Goal: Task Accomplishment & Management: Use online tool/utility

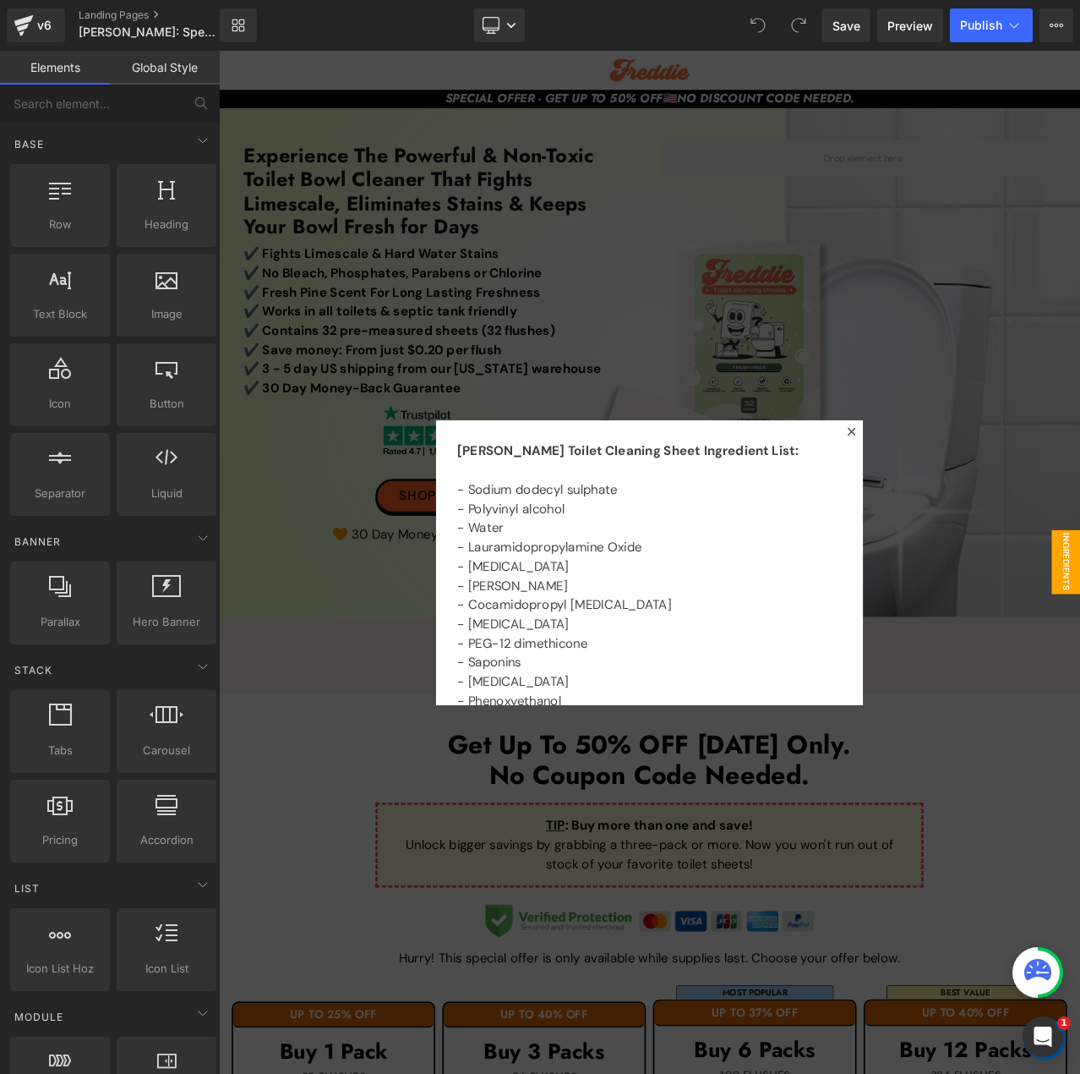
click at [752, 318] on div at bounding box center [730, 658] width 1023 height 1215
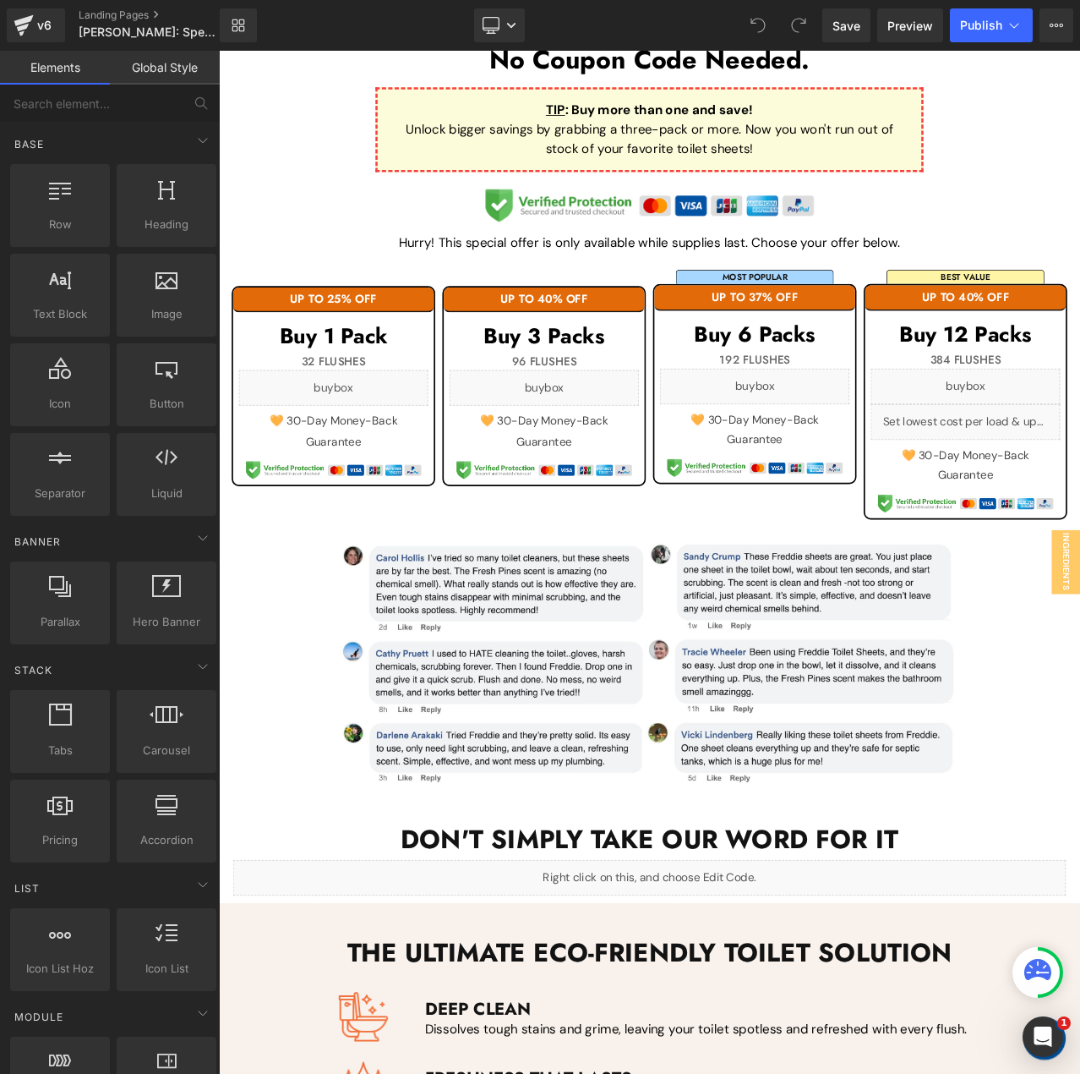
scroll to position [676, 0]
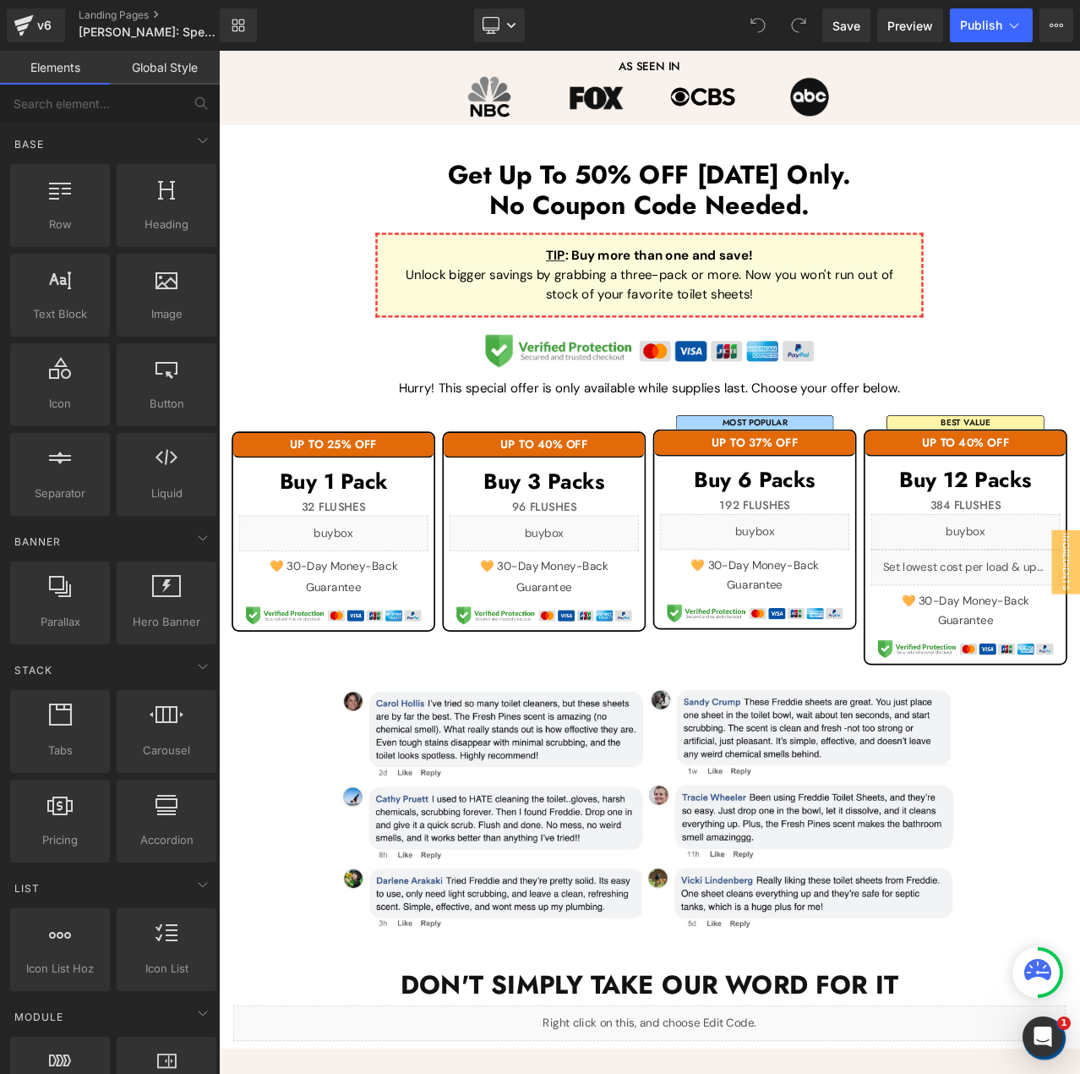
click at [1062, 5] on div "Library Desktop Desktop Laptop Tablet Mobile Save Preview Publish Scheduled Vie…" at bounding box center [650, 25] width 861 height 51
click at [1063, 22] on button "View Live Page View with current Template Save Template to Library Schedule Pub…" at bounding box center [1057, 25] width 34 height 34
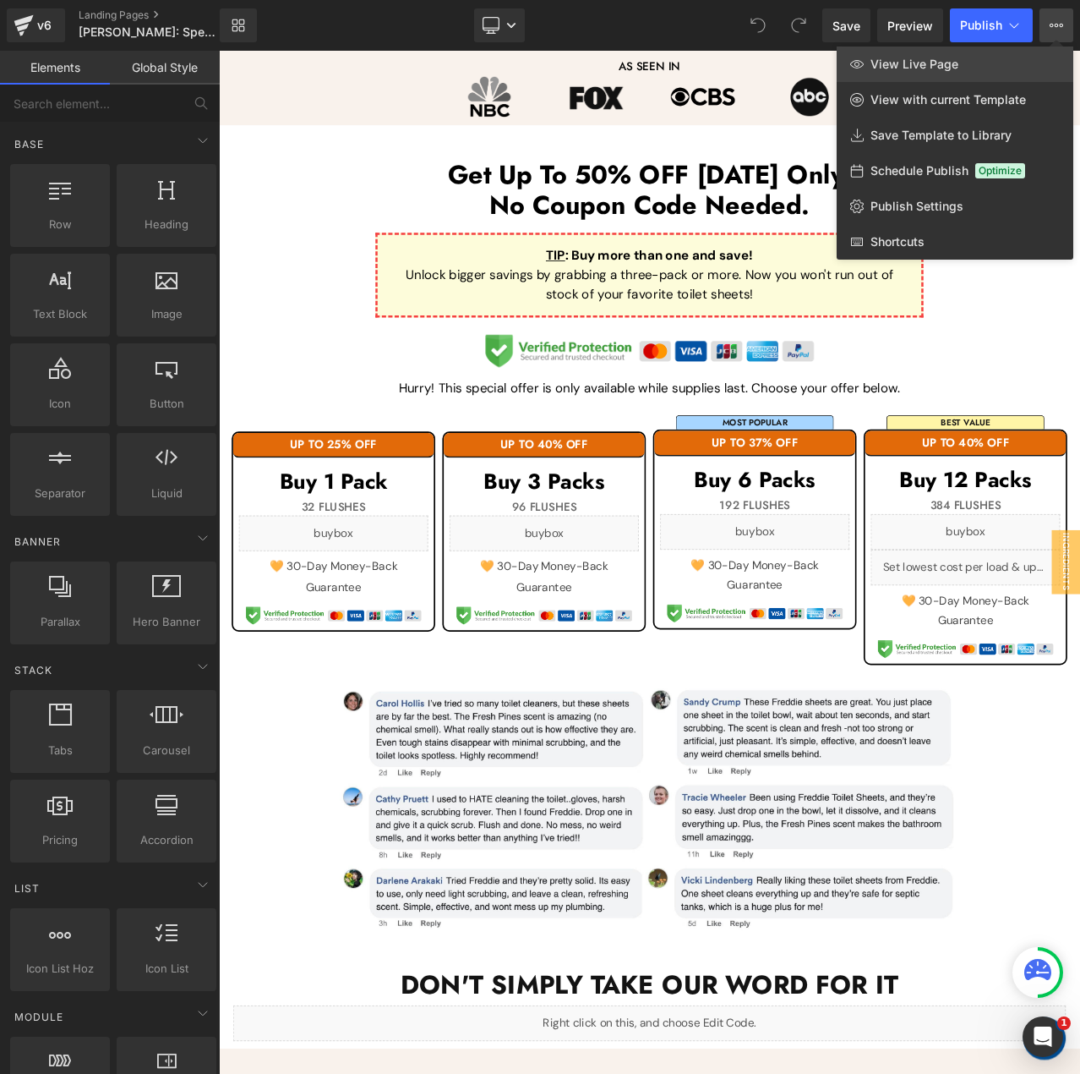
click at [1041, 52] on link "View Live Page" at bounding box center [955, 64] width 237 height 36
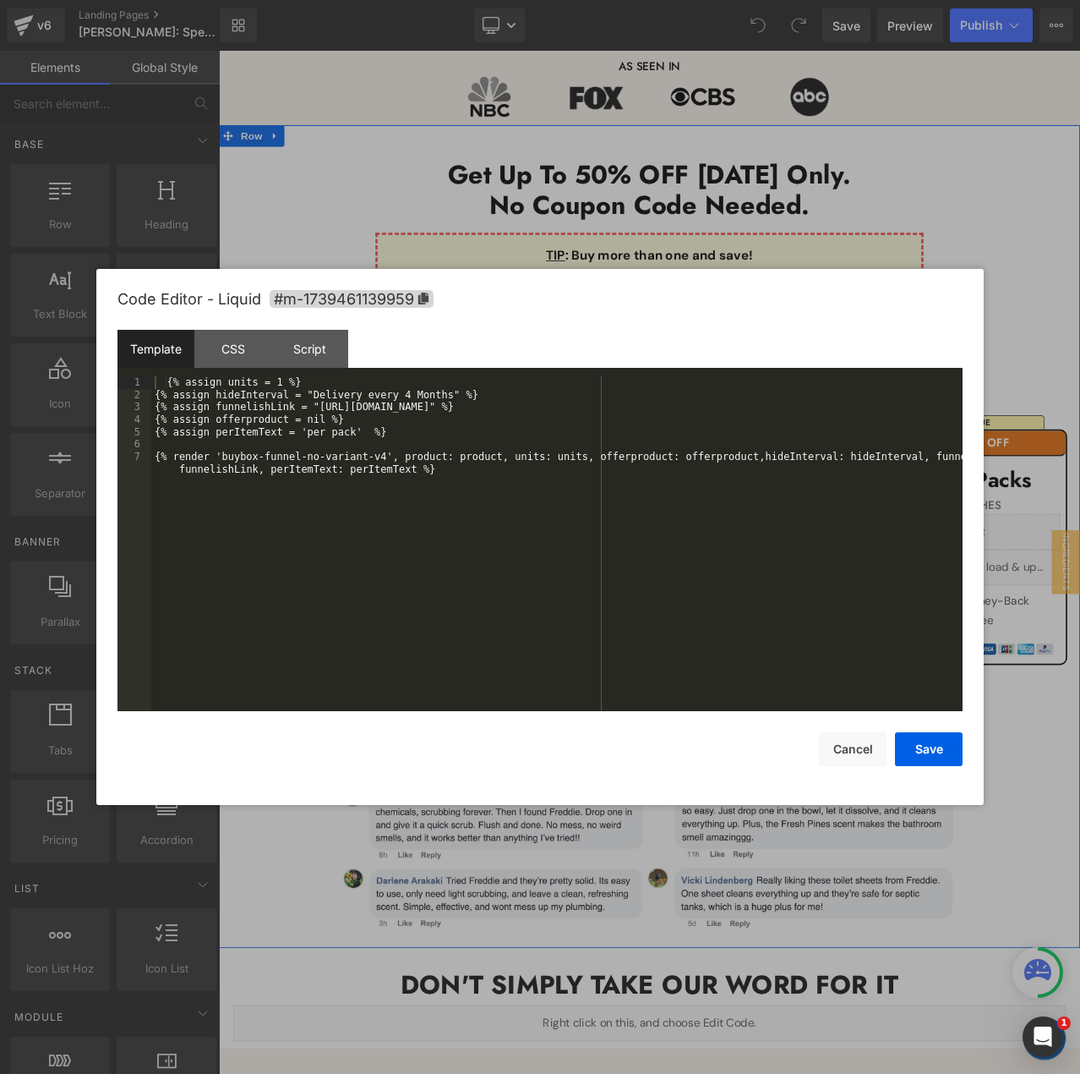
click at [373, 611] on div "Liquid" at bounding box center [355, 624] width 225 height 42
click at [409, 396] on div "{% assign units = 1 %} {% assign hideInterval = "Delivery every 4 Months" %} {%…" at bounding box center [557, 562] width 812 height 372
click at [932, 751] on button "Save" at bounding box center [929, 749] width 68 height 34
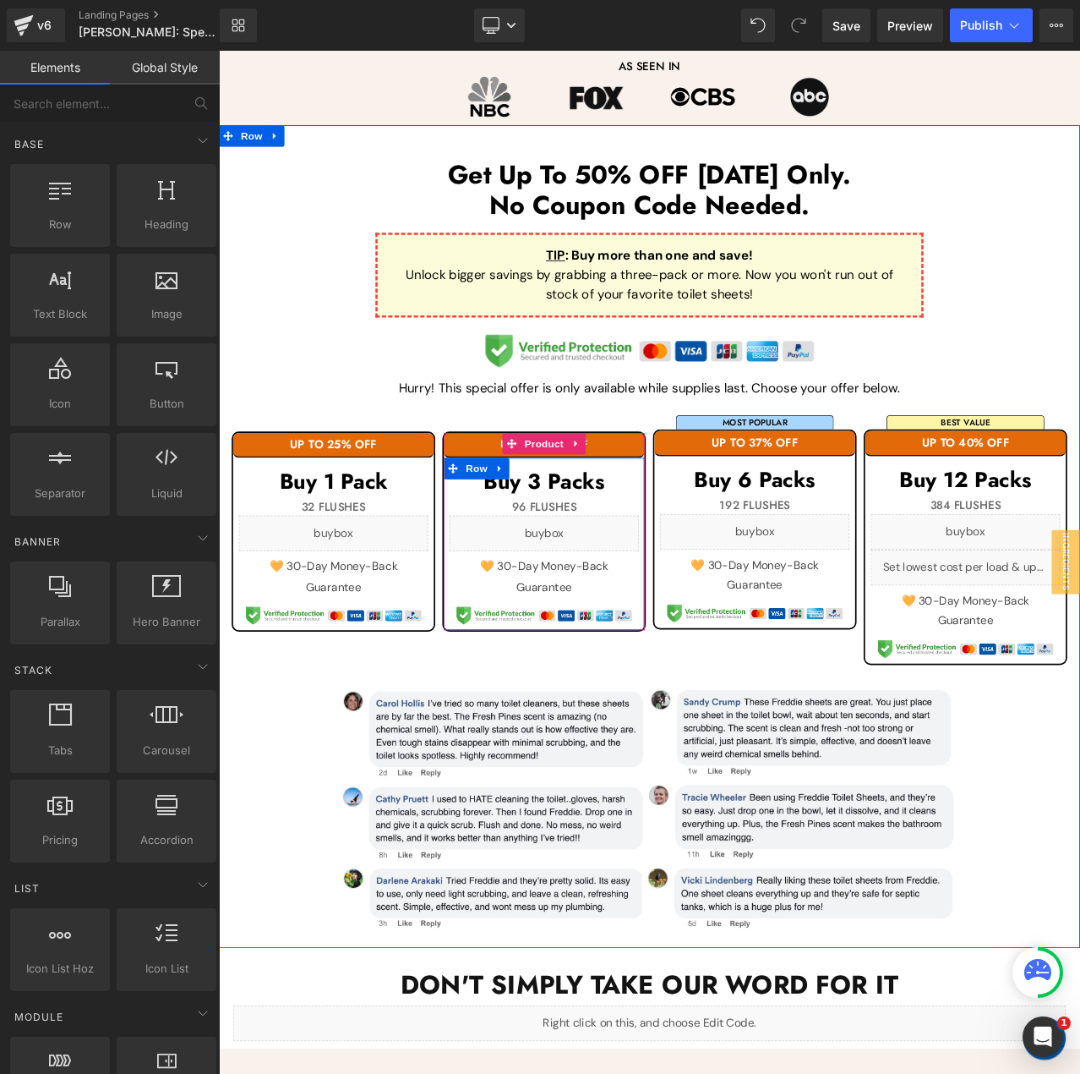
click at [621, 614] on icon at bounding box center [624, 617] width 8 height 8
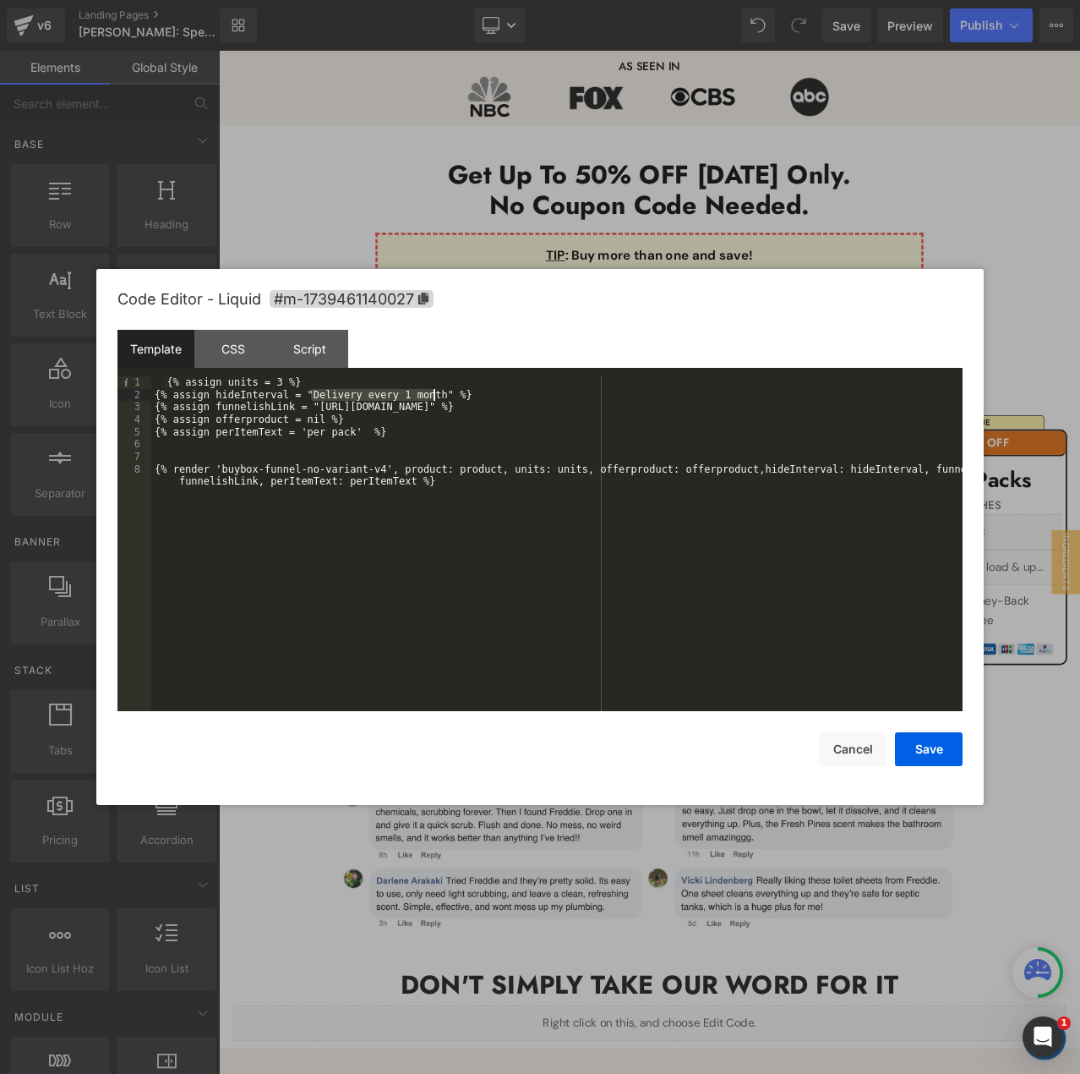
drag, startPoint x: 309, startPoint y: 396, endPoint x: 434, endPoint y: 393, distance: 125.2
click at [434, 393] on div "{% assign units = 3 %} {% assign hideInterval = "Delivery every 1 month" %} {% …" at bounding box center [557, 562] width 812 height 372
click at [928, 751] on button "Save" at bounding box center [929, 749] width 68 height 34
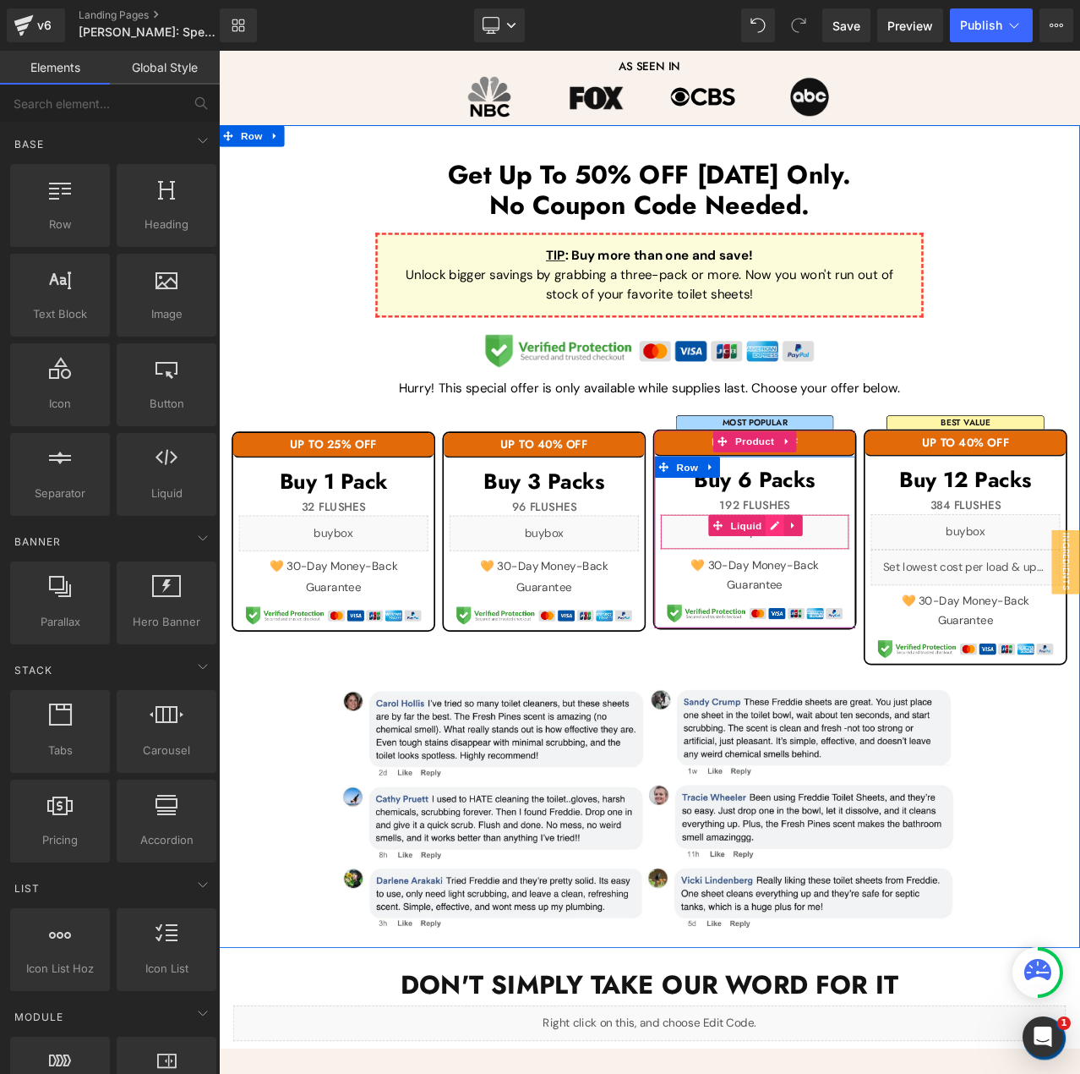
click at [872, 608] on div "Liquid" at bounding box center [855, 622] width 225 height 42
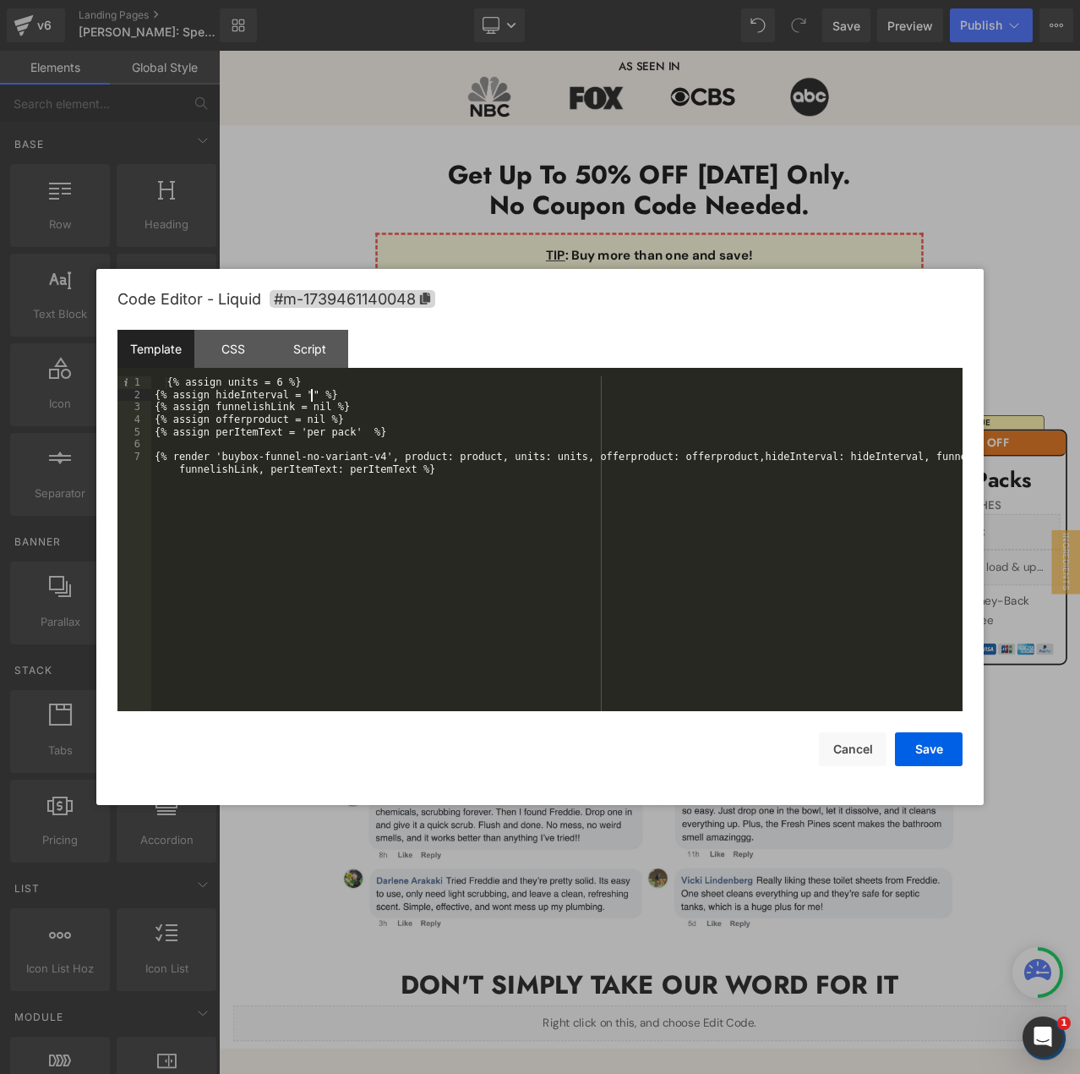
click at [313, 394] on div "{% assign units = 6 %} {% assign hideInterval = "" %} {% assign funnelishLink =…" at bounding box center [557, 562] width 812 height 372
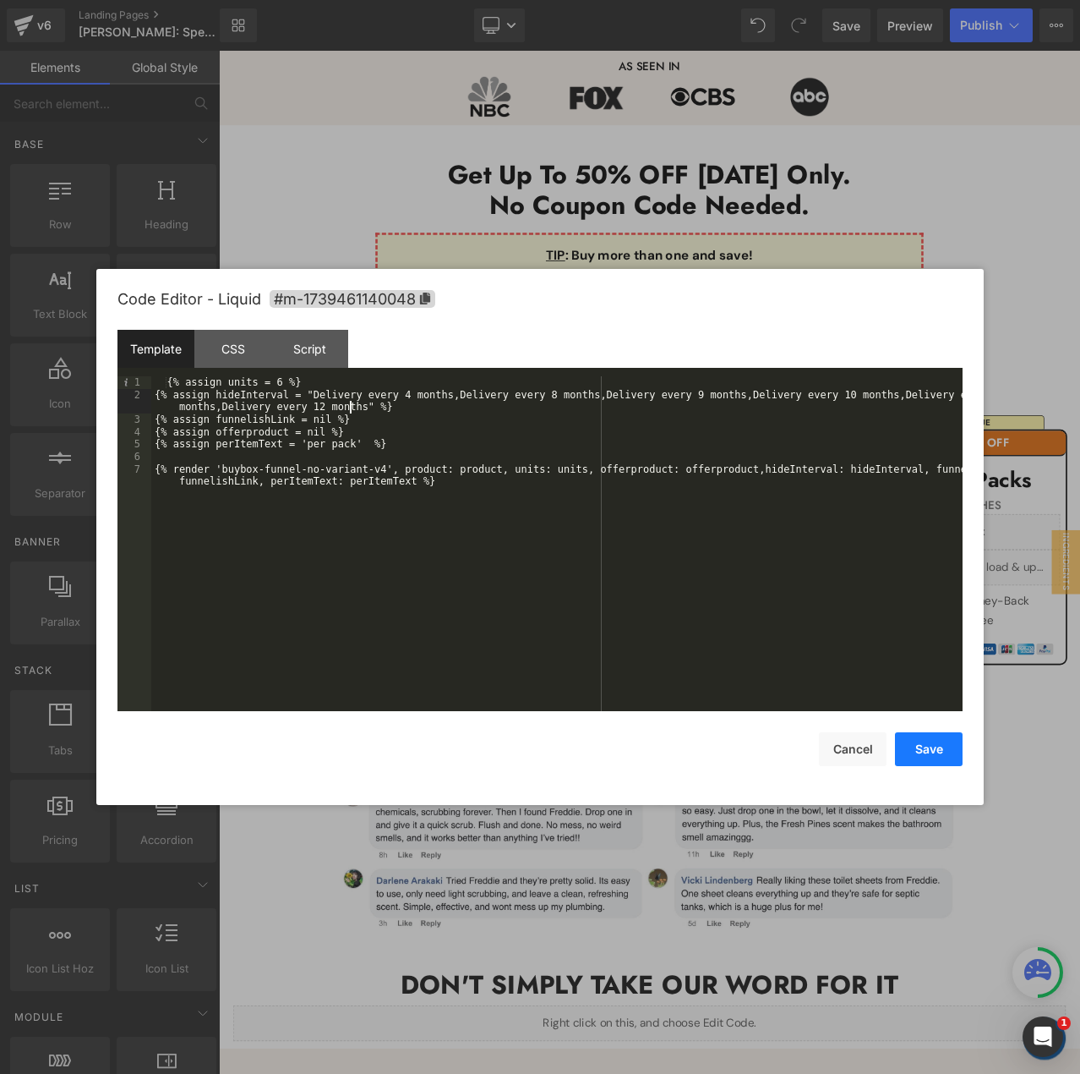
click at [940, 746] on button "Save" at bounding box center [929, 749] width 68 height 34
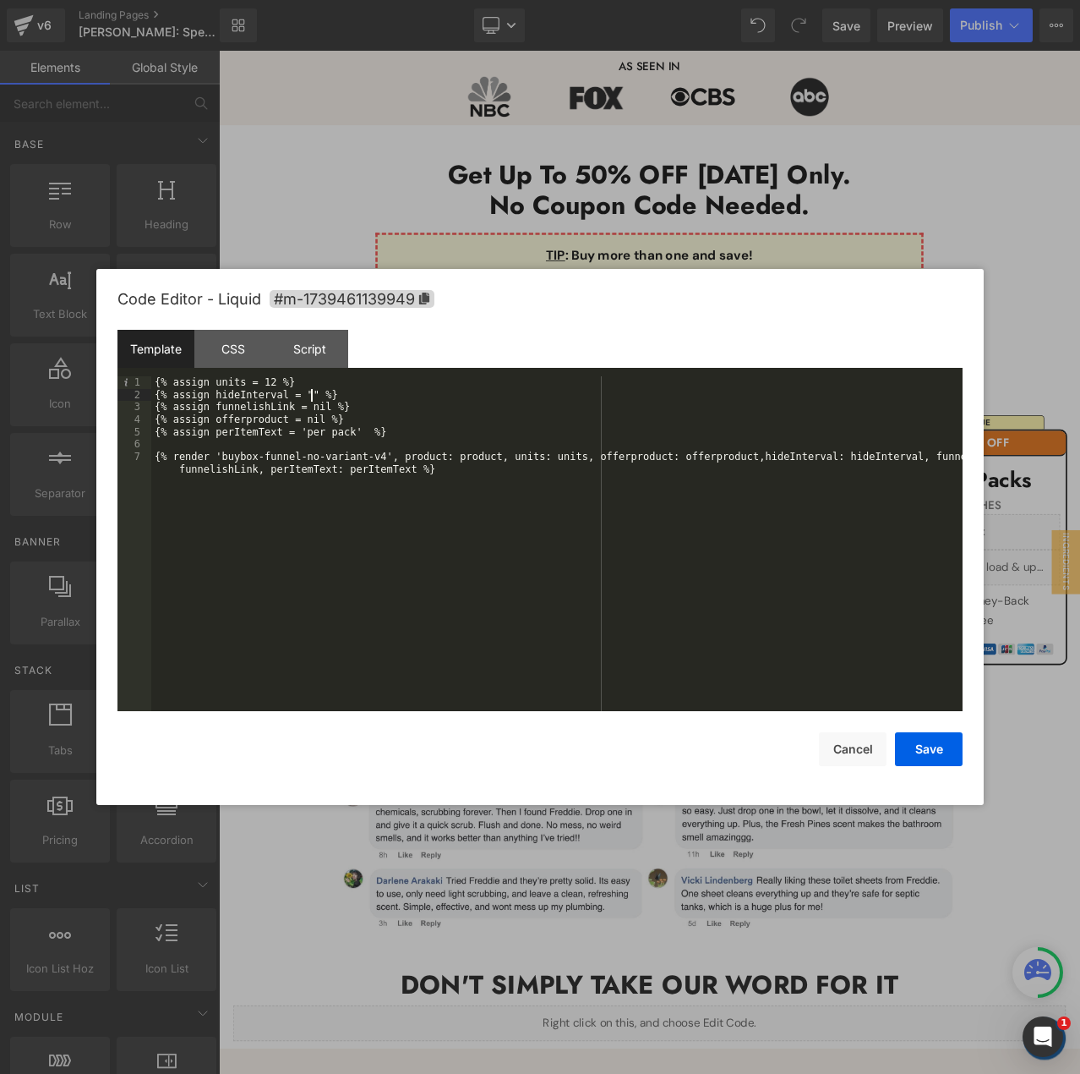
click at [311, 391] on div "{% assign units = 12 %} {% assign hideInterval = "" %} {% assign funnelishLink …" at bounding box center [557, 562] width 812 height 372
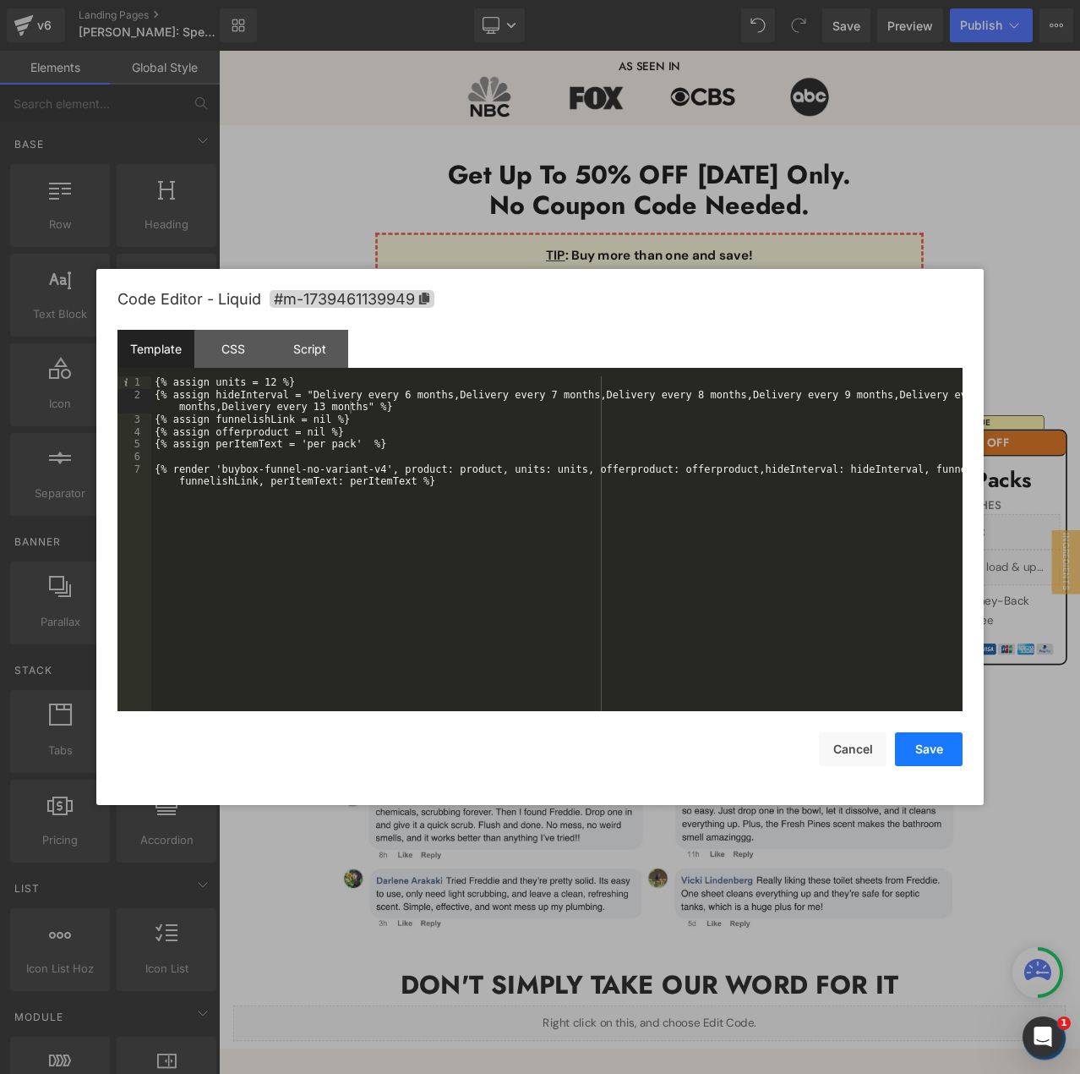
drag, startPoint x: 921, startPoint y: 740, endPoint x: 830, endPoint y: 593, distance: 173.1
click at [921, 740] on button "Save" at bounding box center [929, 749] width 68 height 34
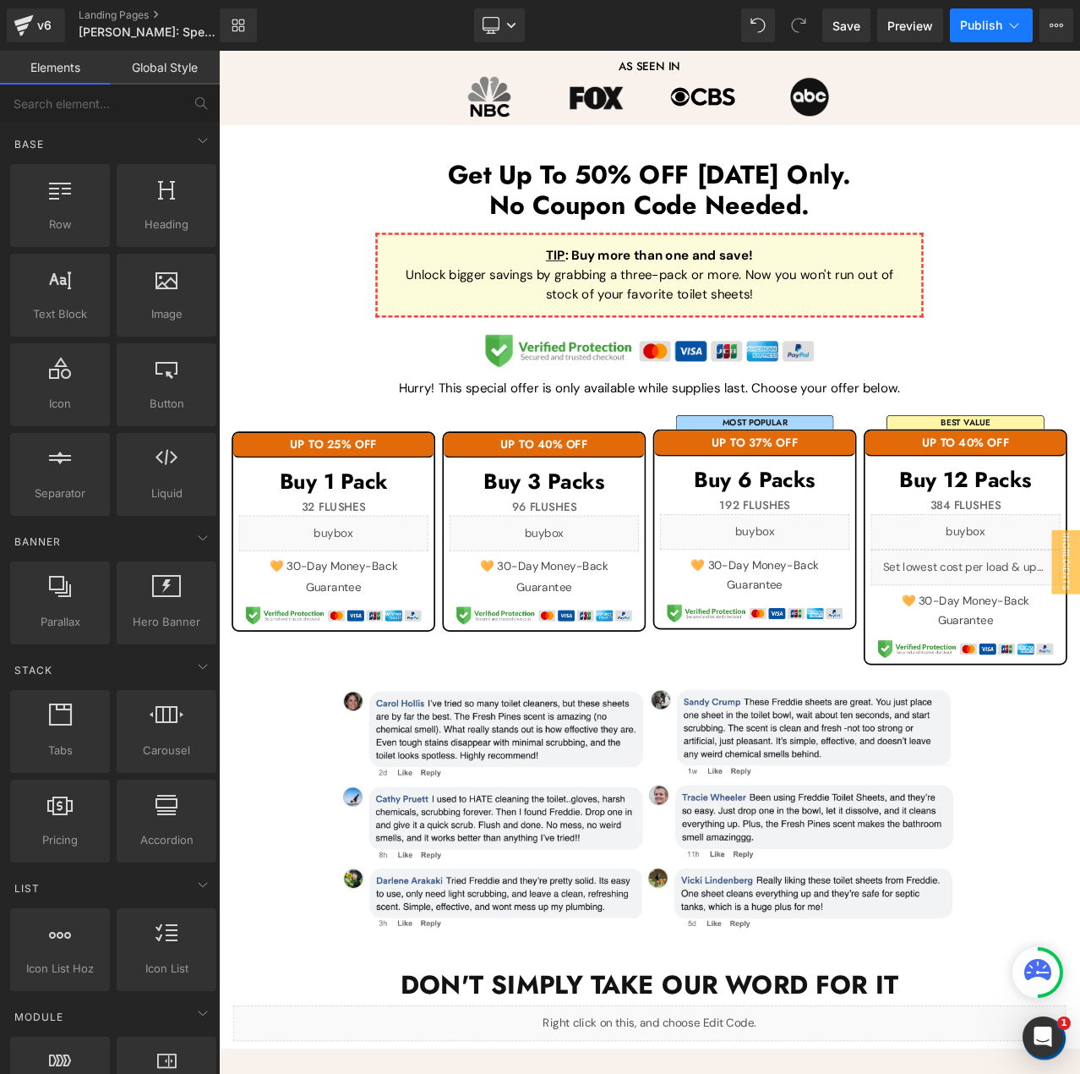
click at [970, 23] on span "Publish" at bounding box center [981, 26] width 42 height 14
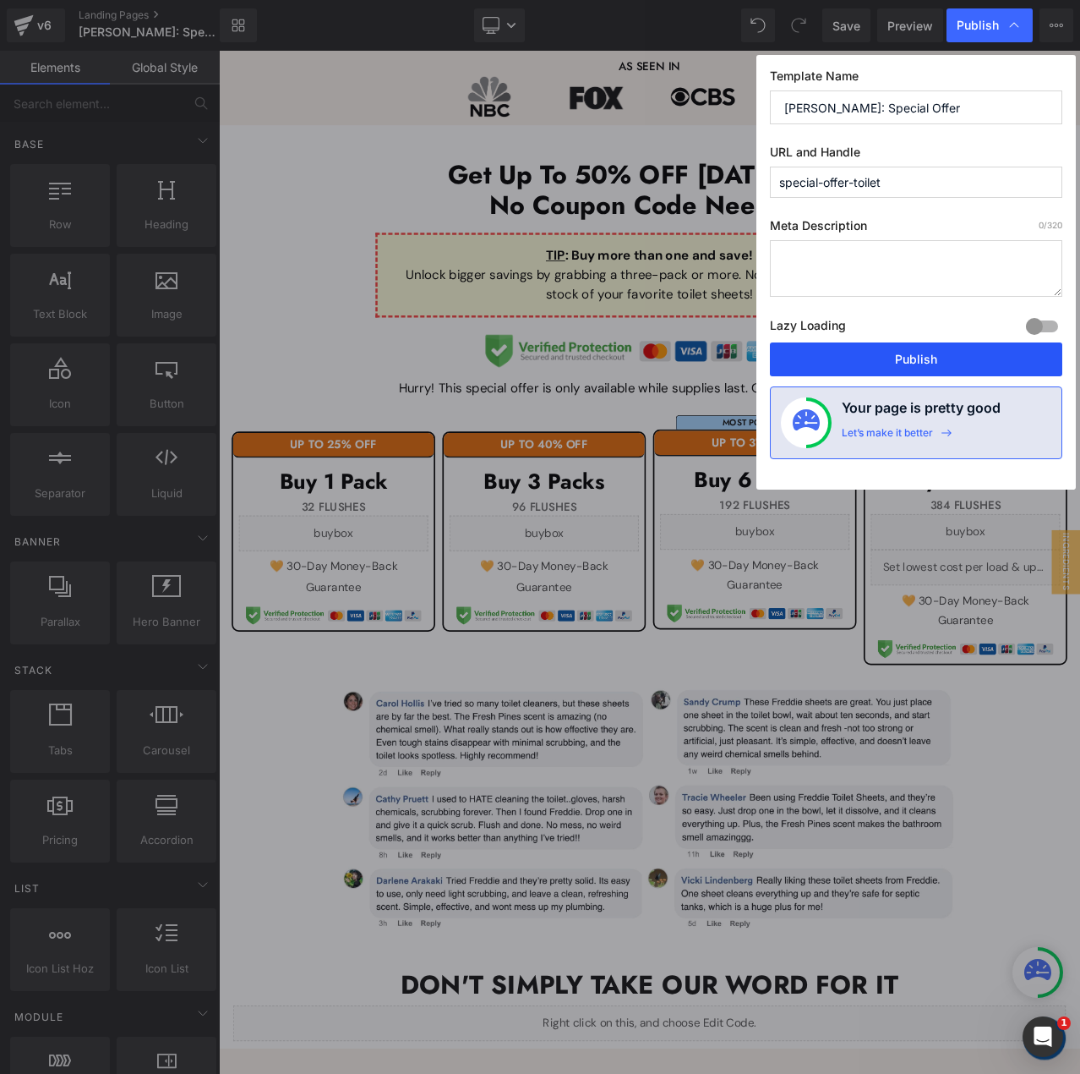
drag, startPoint x: 883, startPoint y: 351, endPoint x: 900, endPoint y: 438, distance: 88.9
click at [883, 351] on button "Publish" at bounding box center [916, 359] width 292 height 34
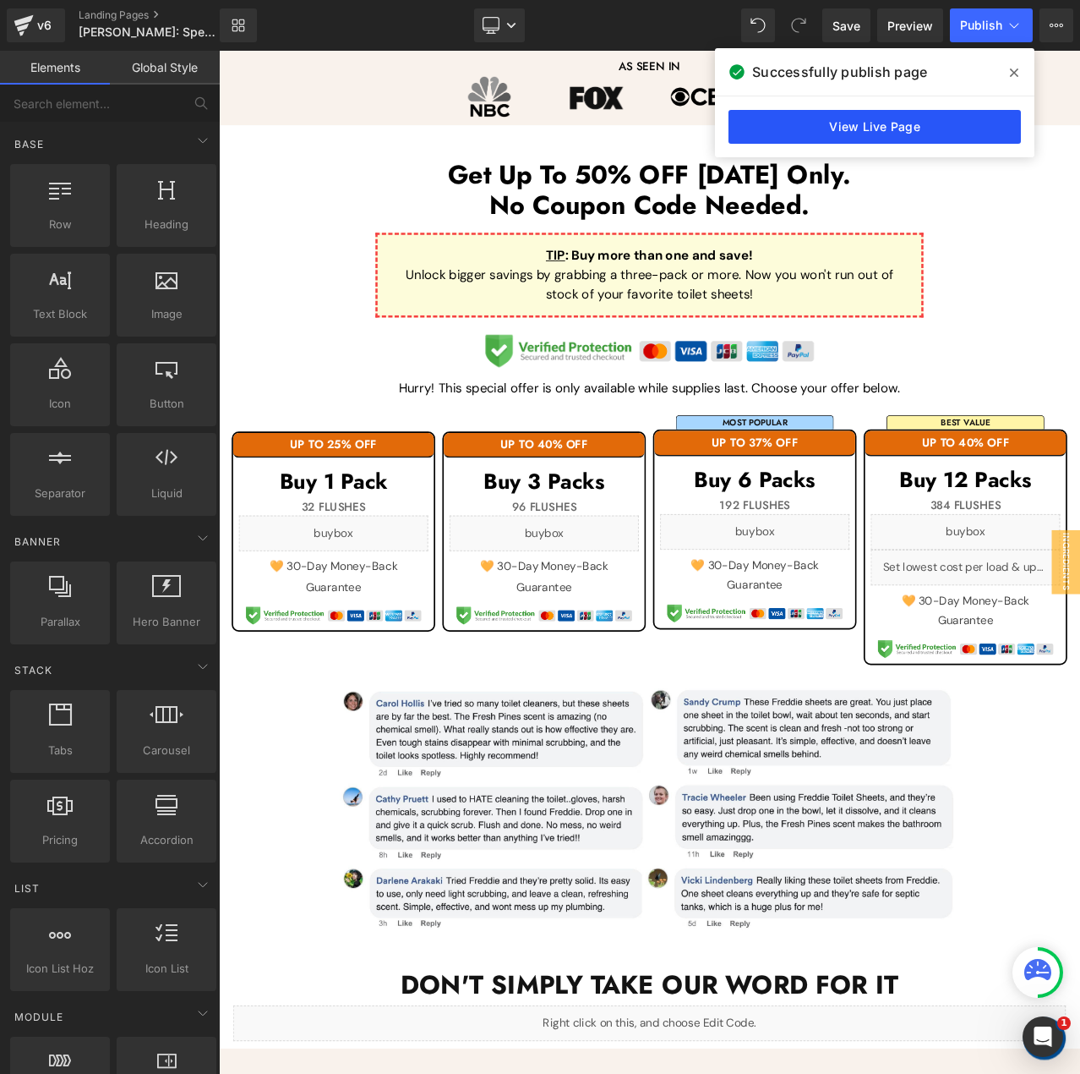
click at [770, 142] on link "View Live Page" at bounding box center [875, 127] width 292 height 34
